Goal: Transaction & Acquisition: Purchase product/service

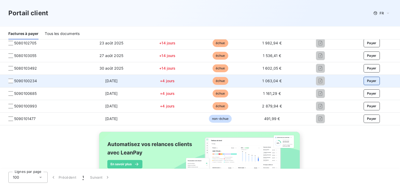
scroll to position [79, 0]
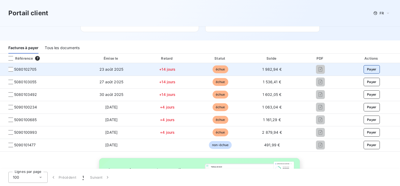
click at [372, 69] on button "Payer" at bounding box center [372, 69] width 16 height 8
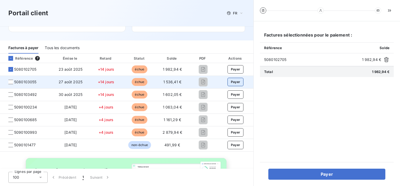
click at [234, 80] on button "Payer" at bounding box center [236, 82] width 16 height 8
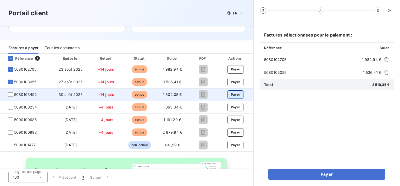
click at [234, 94] on button "Payer" at bounding box center [236, 94] width 16 height 8
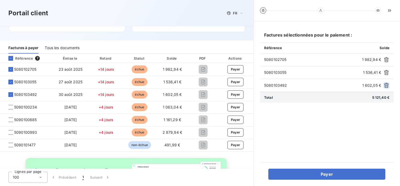
click at [385, 84] on icon "button" at bounding box center [386, 85] width 5 height 5
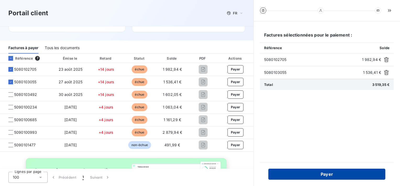
click at [357, 171] on button "Payer" at bounding box center [327, 173] width 117 height 11
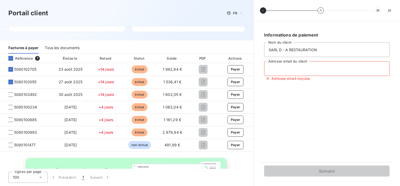
click at [290, 69] on input "Adresse email du client" at bounding box center [327, 68] width 126 height 15
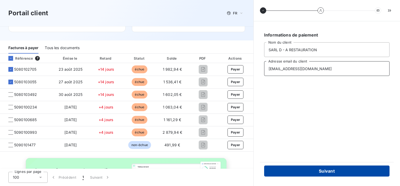
type input "unionrestaurant@free.fr"
click at [325, 170] on button "Suivant" at bounding box center [327, 170] width 126 height 11
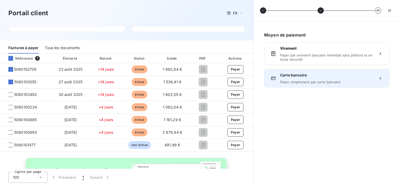
click at [310, 79] on div "Carte bancaire Payer simplement par carte bancaire" at bounding box center [327, 78] width 94 height 12
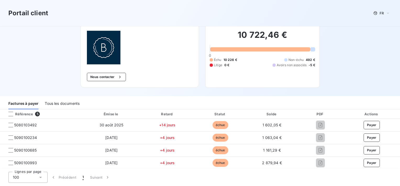
scroll to position [26, 0]
